Goal: Entertainment & Leisure: Consume media (video, audio)

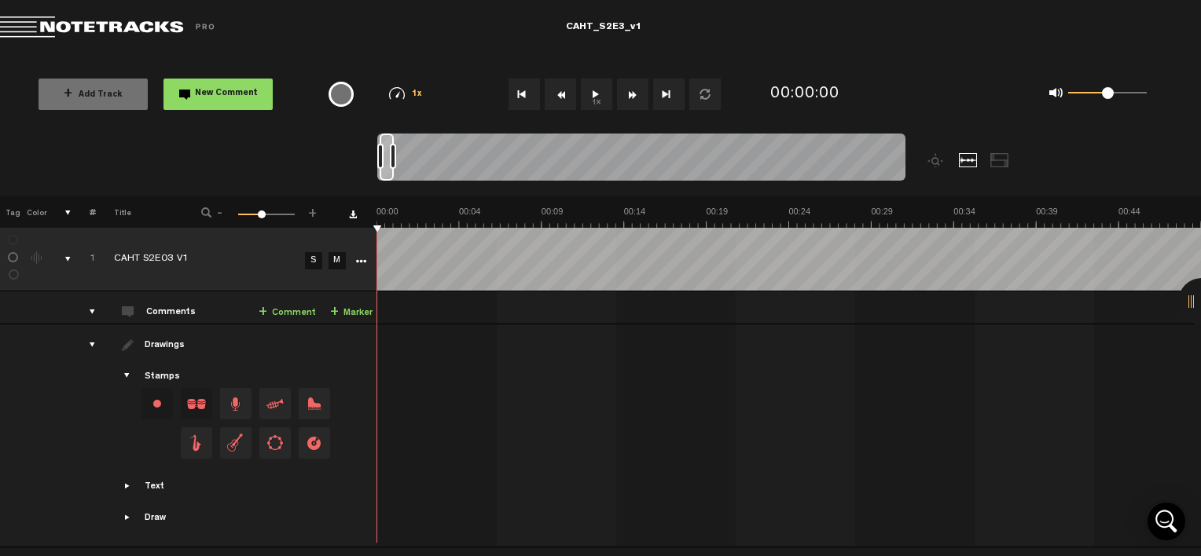
click at [585, 85] on button "1x" at bounding box center [596, 94] width 31 height 31
click at [594, 94] on button "1x" at bounding box center [596, 94] width 31 height 31
drag, startPoint x: 607, startPoint y: 226, endPoint x: 314, endPoint y: 281, distance: 297.5
click at [314, 281] on div "+ New drawing Tag Color # Title - 1 100 41 + 1 CAHT S2E03 V1 S M Export to Head…" at bounding box center [600, 356] width 1201 height 320
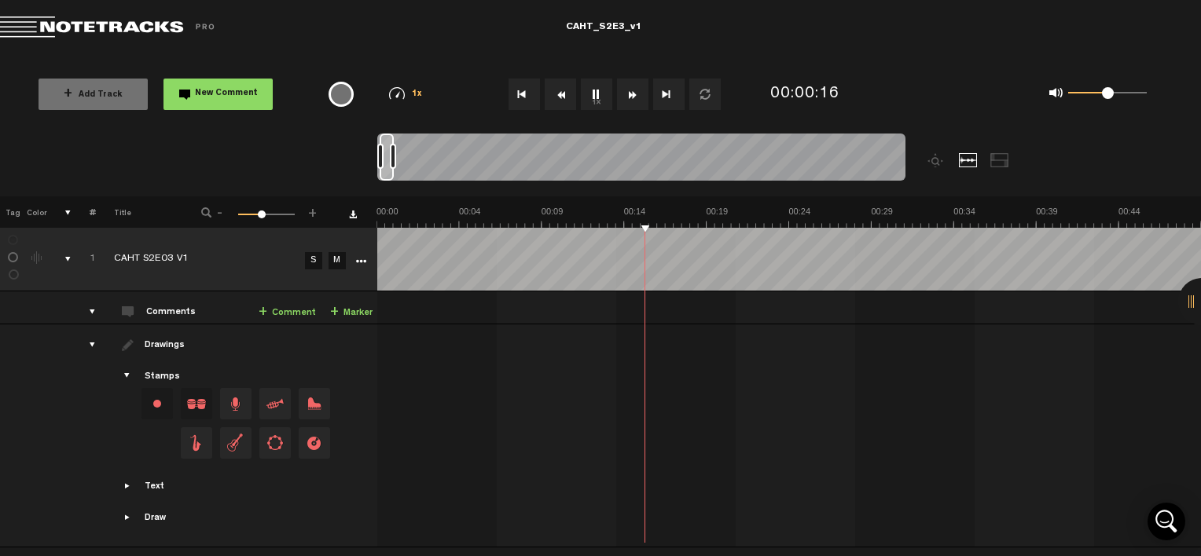
click at [523, 98] on button "Go to beginning" at bounding box center [523, 94] width 31 height 31
click at [809, 326] on td at bounding box center [789, 436] width 824 height 223
click at [600, 94] on button "1x" at bounding box center [596, 94] width 31 height 31
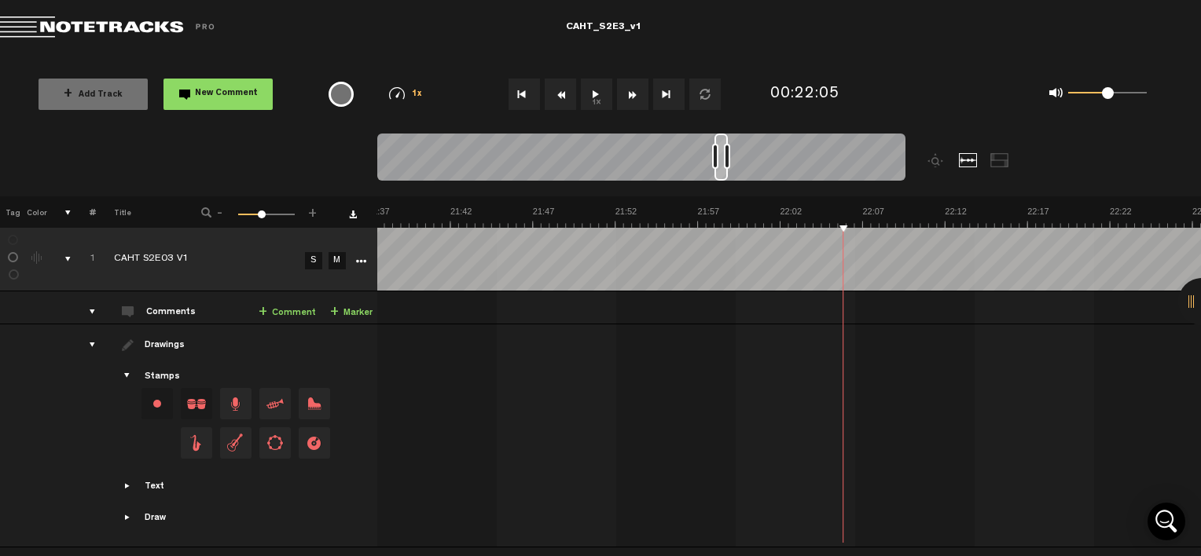
click at [600, 94] on button "1x" at bounding box center [596, 94] width 31 height 31
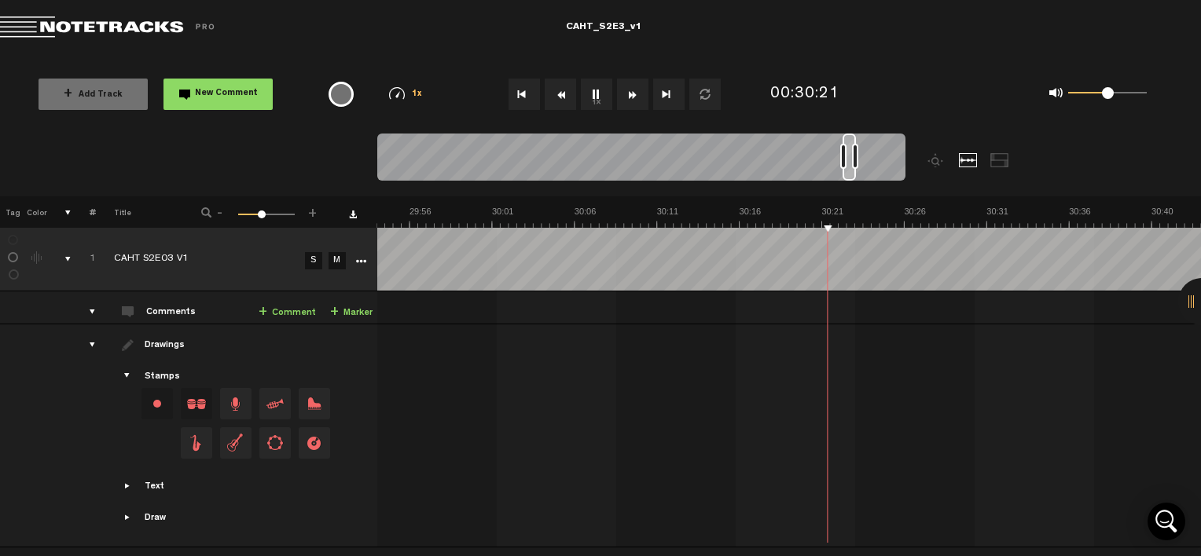
click at [591, 88] on button "1x" at bounding box center [596, 94] width 31 height 31
click at [596, 89] on button "1x" at bounding box center [596, 94] width 31 height 31
click at [596, 87] on button "1x" at bounding box center [596, 94] width 31 height 31
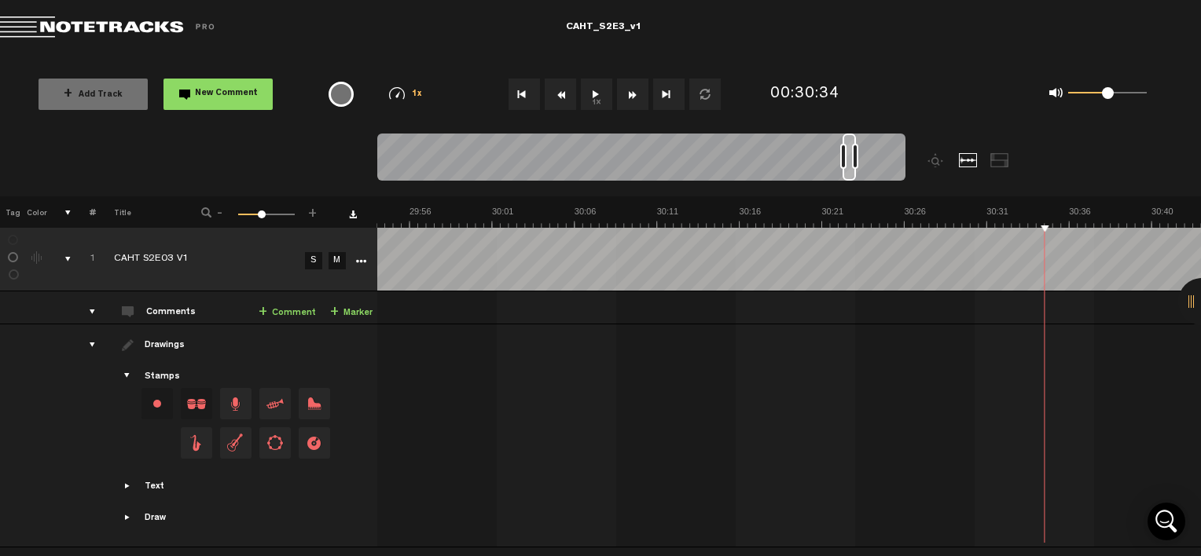
click at [601, 104] on button "1x" at bounding box center [596, 94] width 31 height 31
click at [595, 94] on button "1x" at bounding box center [596, 94] width 31 height 31
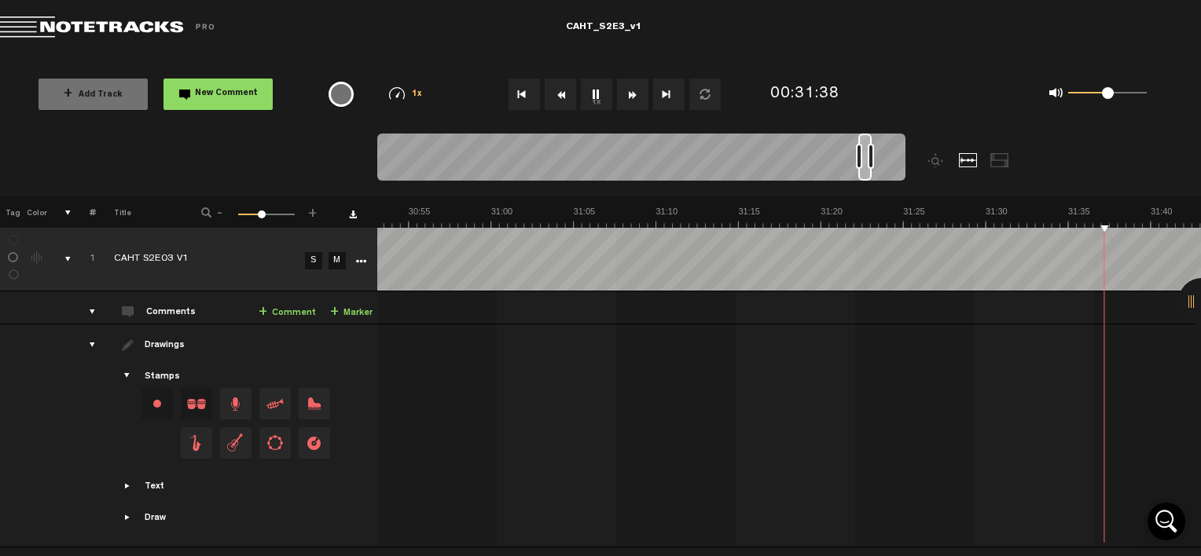
click at [595, 94] on button "1x" at bounding box center [596, 94] width 31 height 31
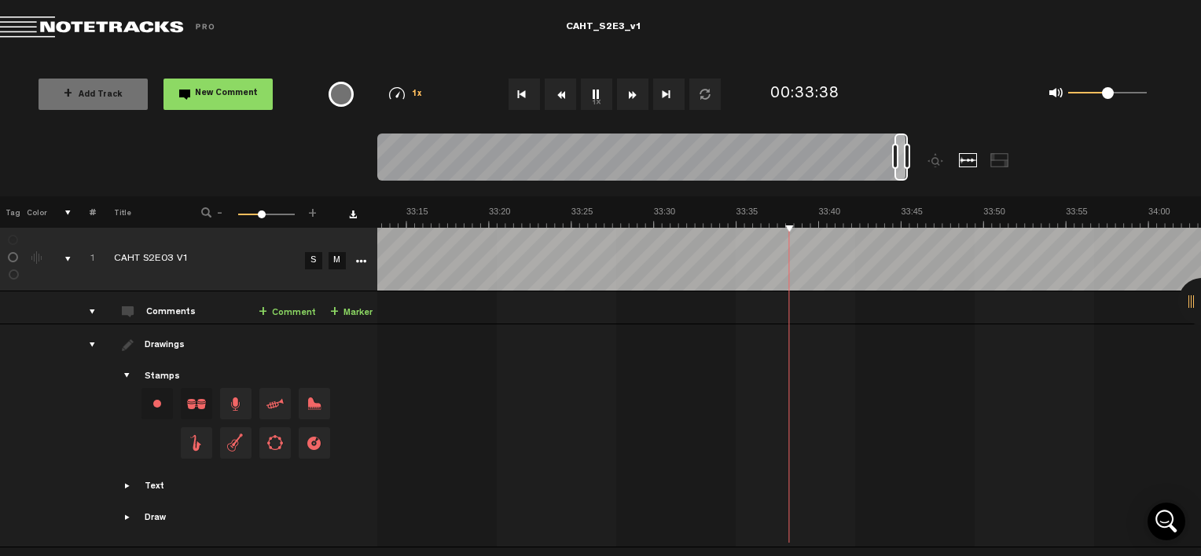
scroll to position [0, 32944]
click at [595, 94] on button "1x" at bounding box center [596, 94] width 31 height 31
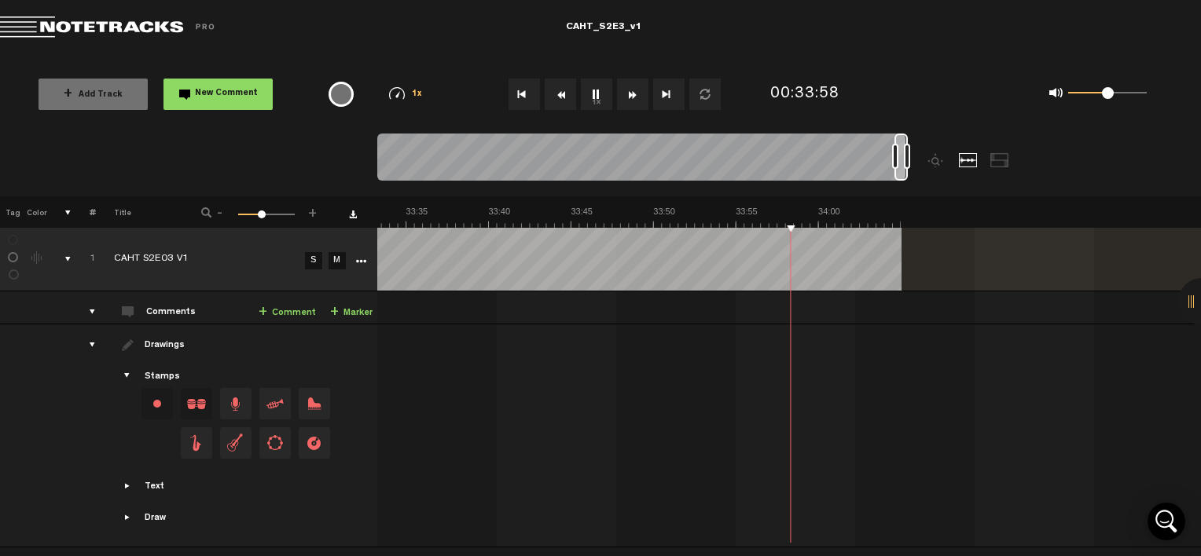
scroll to position [0, 33274]
